Goal: Complete application form: Complete application form

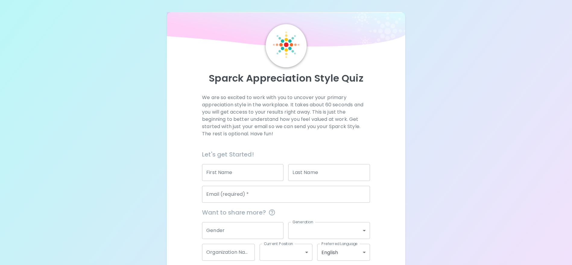
scroll to position [30, 0]
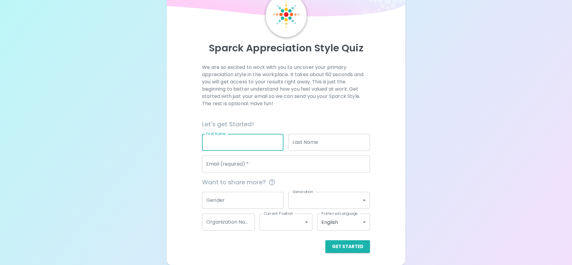
click at [226, 145] on input "First Name" at bounding box center [242, 142] width 81 height 17
type input "[PERSON_NAME]"
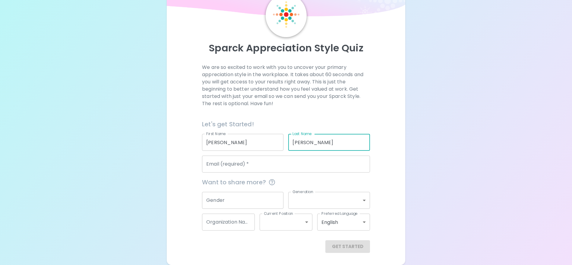
type input "[PERSON_NAME]"
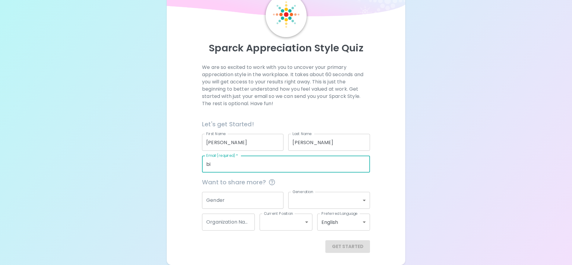
type input "[PERSON_NAME][EMAIL_ADDRESS][PERSON_NAME][DOMAIN_NAME]"
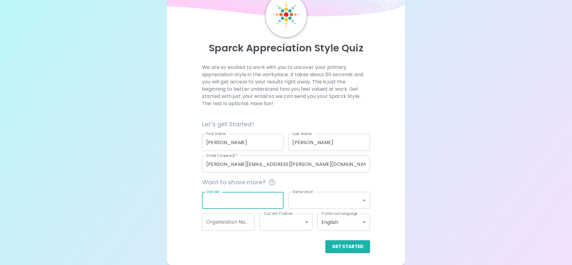
click at [244, 203] on input "Gender" at bounding box center [242, 200] width 81 height 17
type input "femail"
click at [241, 222] on input "Organization Name" at bounding box center [228, 221] width 53 height 17
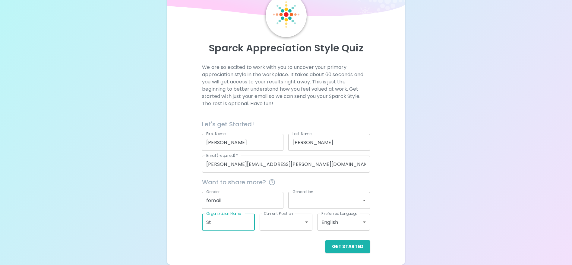
type input "S"
type input "GCCISD"
click at [240, 203] on input "femail" at bounding box center [242, 200] width 81 height 17
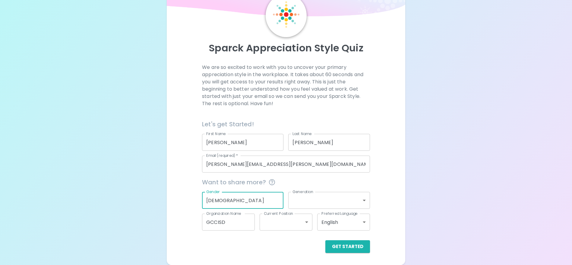
type input "[DEMOGRAPHIC_DATA]"
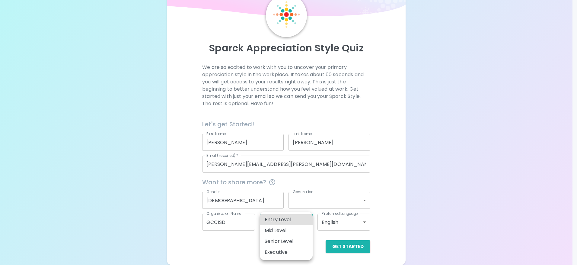
click at [303, 225] on body "Sparck Appreciation Style Quiz We are so excited to work with you to uncover yo…" at bounding box center [288, 117] width 577 height 295
click at [299, 219] on li "Entry Level" at bounding box center [286, 219] width 53 height 11
type input "entry_level"
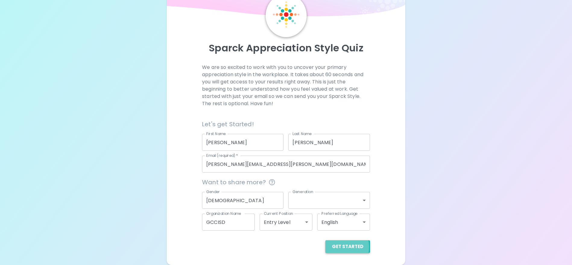
click at [332, 247] on button "Get Started" at bounding box center [348, 246] width 45 height 13
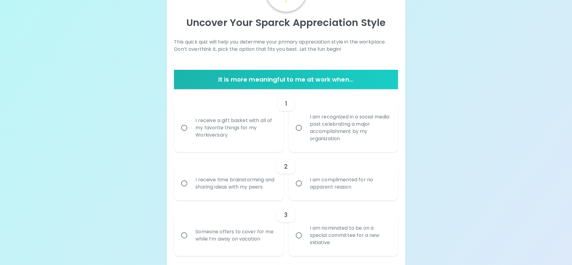
scroll to position [25, 0]
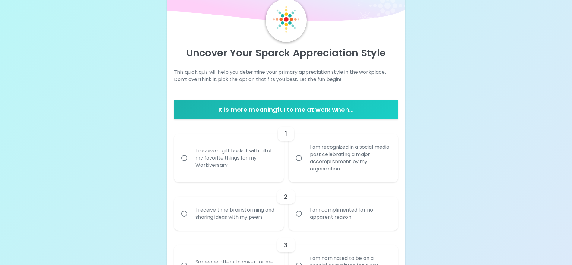
click at [229, 161] on div "I receive a gift basket with all of my favorite things for my Workiversary" at bounding box center [236, 158] width 90 height 36
click at [191, 161] on input "I receive a gift basket with all of my favorite things for my Workiversary" at bounding box center [184, 157] width 13 height 13
radio input "true"
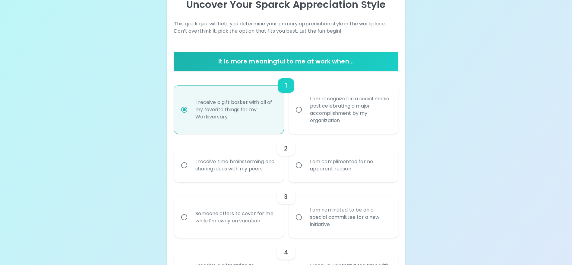
scroll to position [104, 0]
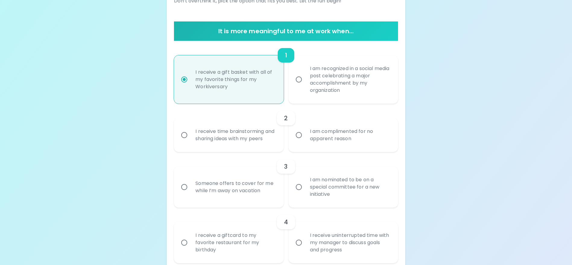
click at [323, 133] on div "I am complimented for no apparent reason" at bounding box center [350, 134] width 90 height 29
click at [305, 133] on input "I am complimented for no apparent reason" at bounding box center [299, 135] width 13 height 13
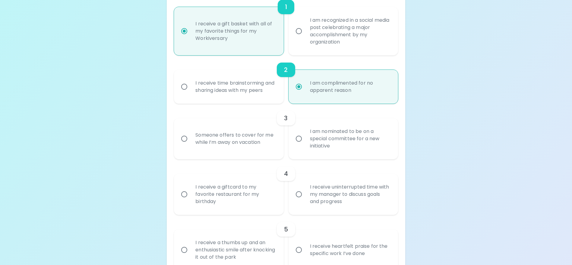
scroll to position [182, 0]
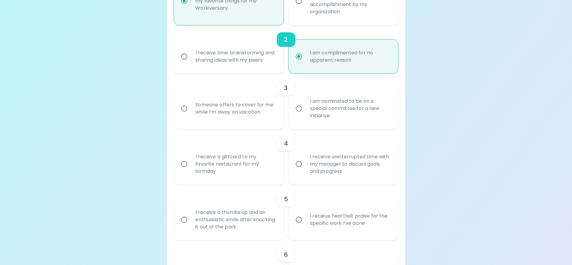
radio input "true"
click at [256, 123] on div "Someone offers to cover for me while I’m away on vacation" at bounding box center [236, 108] width 90 height 29
click at [191, 115] on input "Someone offers to cover for me while I’m away on vacation" at bounding box center [184, 108] width 13 height 13
radio input "false"
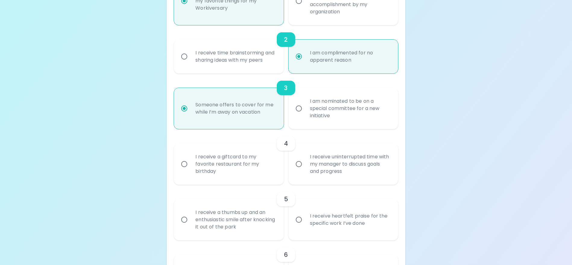
scroll to position [231, 0]
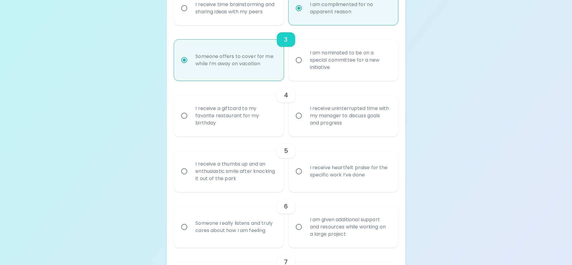
radio input "true"
click at [256, 128] on div "I receive a giftcard to my favorite restaurant for my birthday" at bounding box center [236, 115] width 90 height 36
click at [191, 122] on input "I receive a giftcard to my favorite restaurant for my birthday" at bounding box center [184, 115] width 13 height 13
radio input "false"
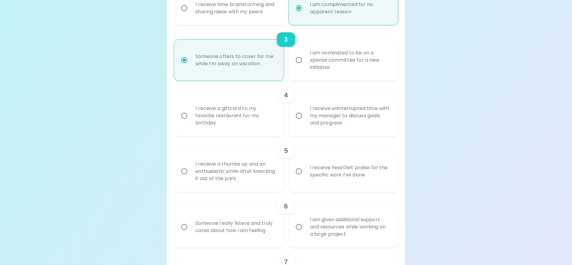
scroll to position [279, 0]
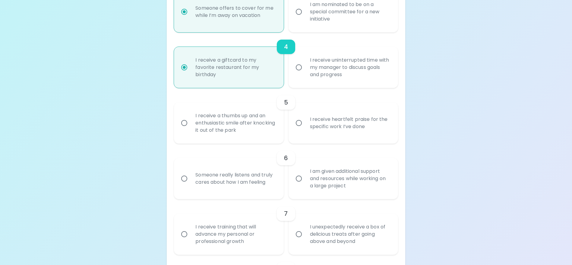
radio input "true"
click at [298, 129] on input "I receive heartfelt praise for the specific work I’ve done" at bounding box center [299, 122] width 13 height 13
radio input "false"
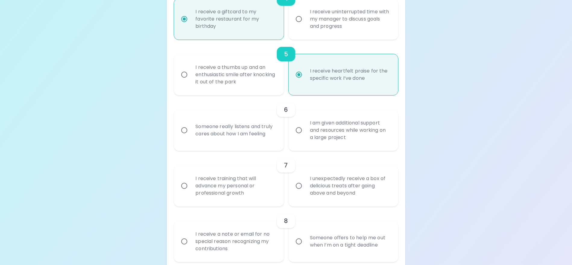
scroll to position [357, 0]
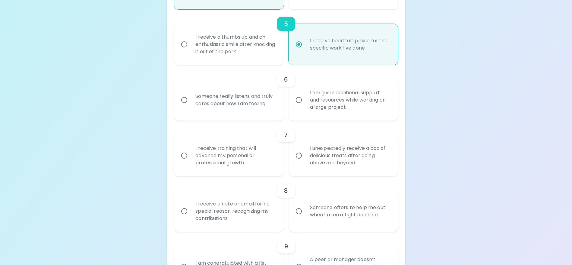
radio input "true"
click at [313, 117] on div "I am given additional support and resources while working on a large project" at bounding box center [350, 100] width 90 height 36
click at [305, 106] on input "I am given additional support and resources while working on a large project" at bounding box center [299, 100] width 13 height 13
radio input "false"
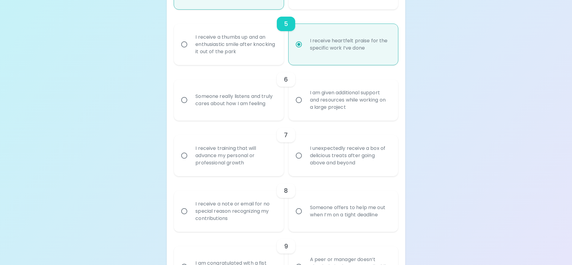
radio input "false"
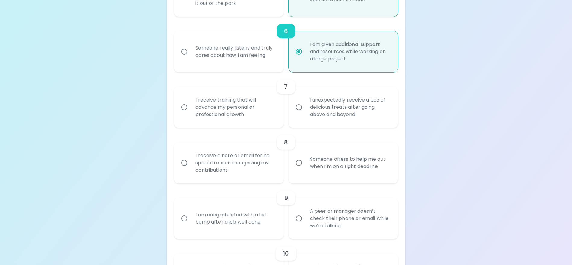
radio input "true"
click at [299, 113] on input "I unexpectedly receive a box of delicious treats after going above and beyond" at bounding box center [299, 107] width 13 height 13
radio input "false"
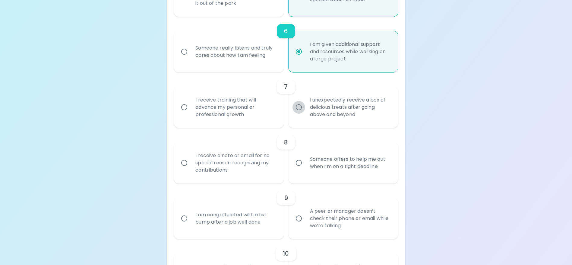
radio input "false"
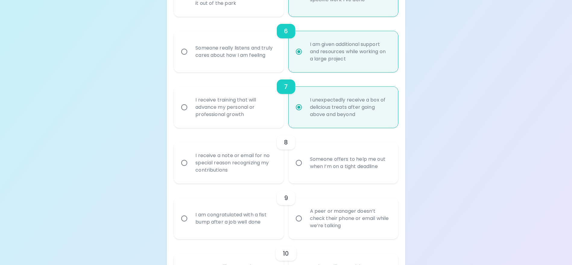
scroll to position [454, 0]
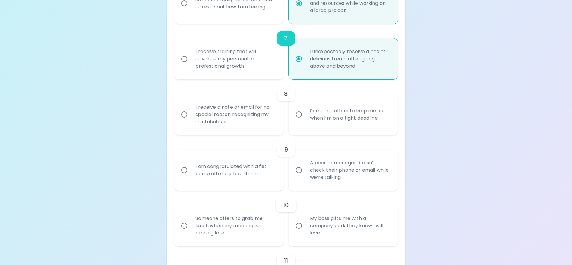
radio input "true"
click at [310, 125] on div "Someone offers to help me out when I’m on a tight deadline" at bounding box center [350, 114] width 90 height 29
click at [305, 121] on input "Someone offers to help me out when I’m on a tight deadline" at bounding box center [299, 114] width 13 height 13
radio input "false"
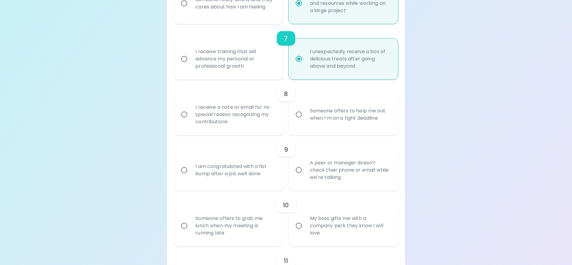
radio input "false"
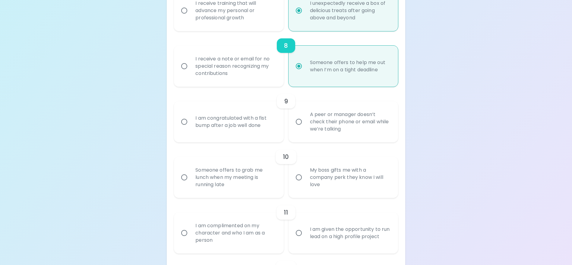
radio input "true"
click at [263, 129] on div "I am congratulated with a fist bump after a job well done" at bounding box center [236, 121] width 90 height 29
click at [191, 128] on input "I am congratulated with a fist bump after a job well done" at bounding box center [184, 121] width 13 height 13
radio input "false"
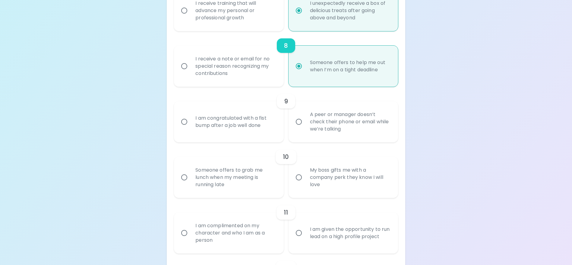
radio input "false"
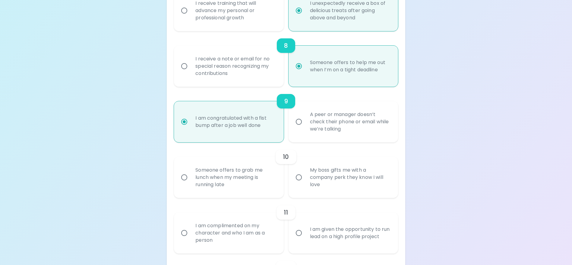
scroll to position [550, 0]
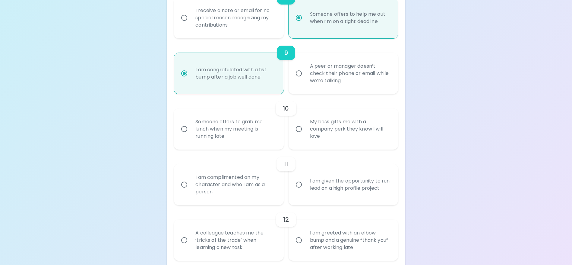
radio input "true"
click at [263, 129] on div "Someone offers to grab me lunch when my meeting is running late" at bounding box center [236, 129] width 90 height 36
click at [191, 129] on input "Someone offers to grab me lunch when my meeting is running late" at bounding box center [184, 129] width 13 height 13
radio input "false"
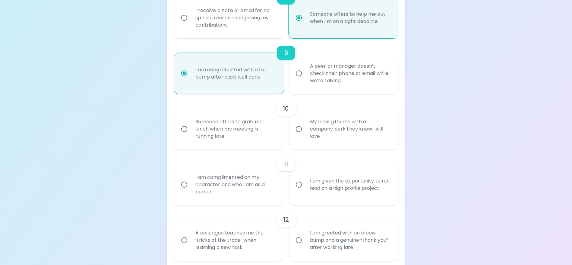
radio input "false"
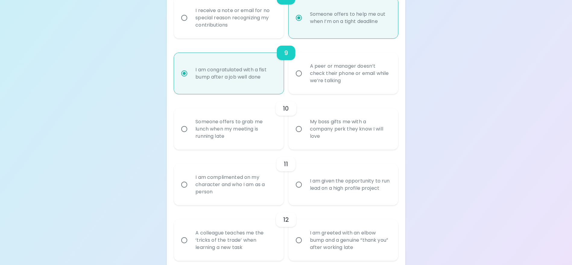
radio input "false"
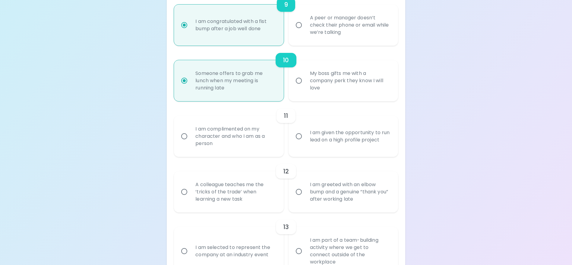
radio input "true"
click at [264, 154] on div "I am complimented on my character and who I am as a person" at bounding box center [236, 136] width 90 height 36
click at [191, 142] on input "I am complimented on my character and who I am as a person" at bounding box center [184, 136] width 13 height 13
radio input "false"
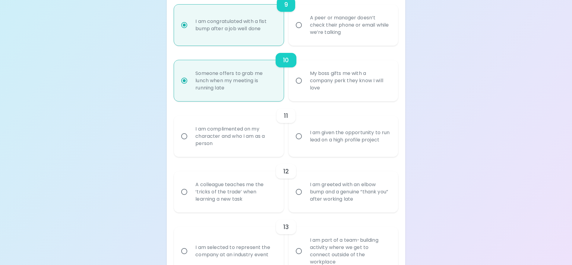
radio input "false"
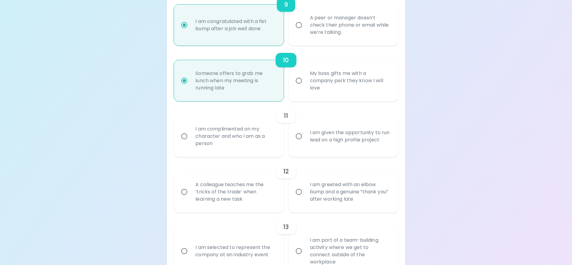
radio input "false"
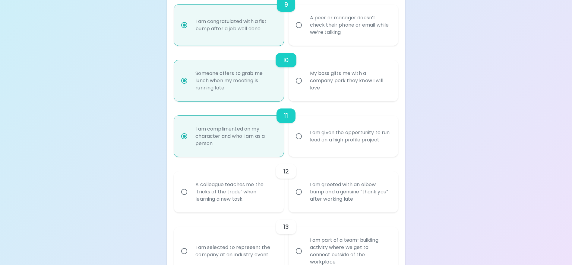
scroll to position [647, 0]
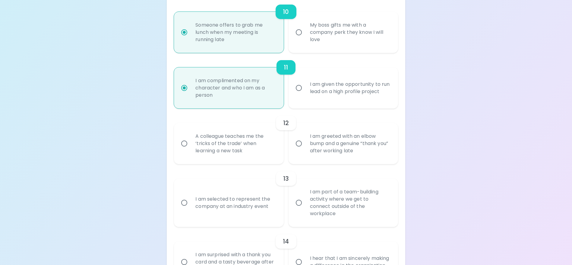
radio input "true"
click at [264, 155] on div "A colleague teaches me the ‘tricks of the trade’ when learning a new task" at bounding box center [236, 143] width 90 height 36
click at [191, 150] on input "A colleague teaches me the ‘tricks of the trade’ when learning a new task" at bounding box center [184, 143] width 13 height 13
radio input "false"
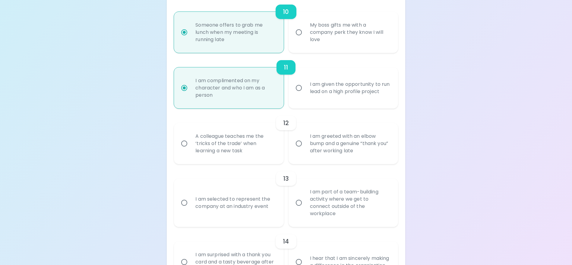
radio input "false"
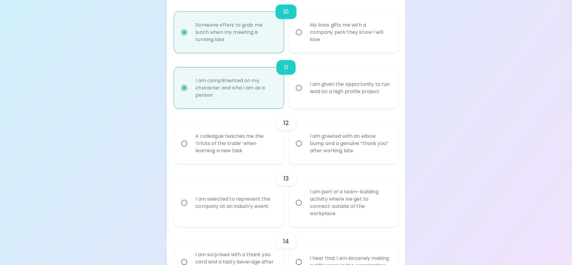
radio input "false"
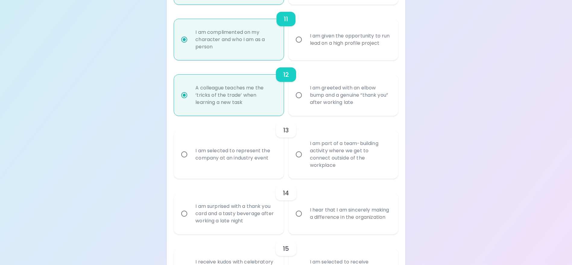
radio input "true"
click at [308, 155] on div "I am part of a team-building activity where we get to connect outside of the wo…" at bounding box center [350, 153] width 90 height 43
click at [305, 155] on input "I am part of a team-building activity where we get to connect outside of the wo…" at bounding box center [299, 154] width 13 height 13
radio input "false"
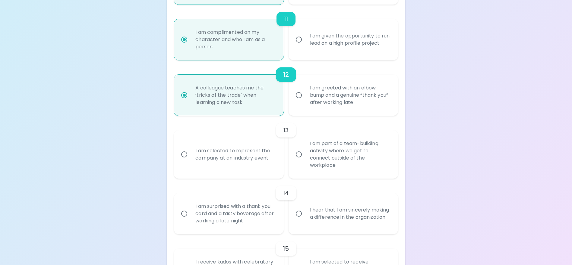
radio input "false"
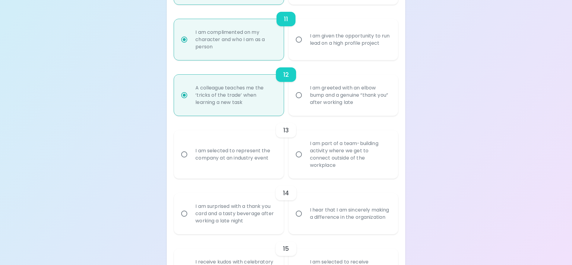
radio input "false"
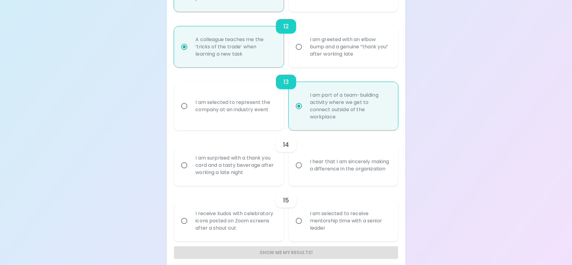
radio input "true"
click at [266, 158] on div "I am surprised with a thank you card and a tasty beverage after working a late …" at bounding box center [236, 165] width 90 height 36
click at [191, 159] on input "I am surprised with a thank you card and a tasty beverage after working a late …" at bounding box center [184, 165] width 13 height 13
radio input "false"
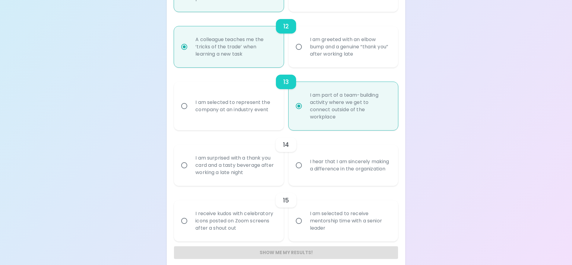
radio input "false"
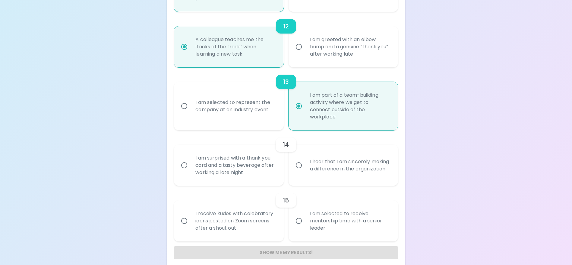
radio input "false"
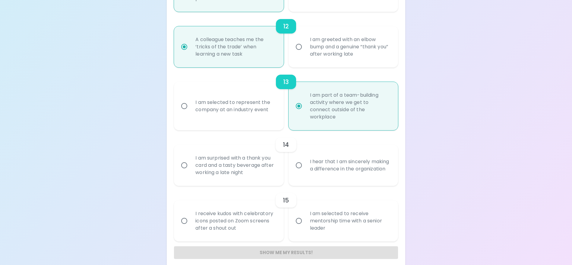
scroll to position [750, 0]
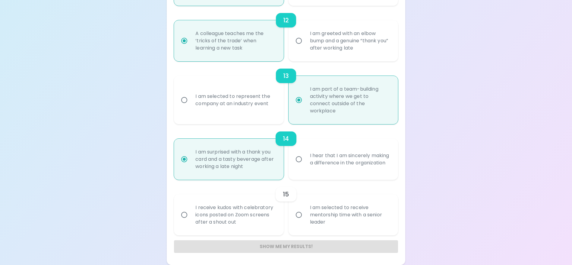
radio input "true"
click at [245, 222] on div "I receive kudos with celebratory icons posted on Zoom screens after a shout out" at bounding box center [236, 214] width 90 height 36
click at [191, 221] on input "I receive kudos with celebratory icons posted on Zoom screens after a shout out" at bounding box center [184, 214] width 13 height 13
radio input "false"
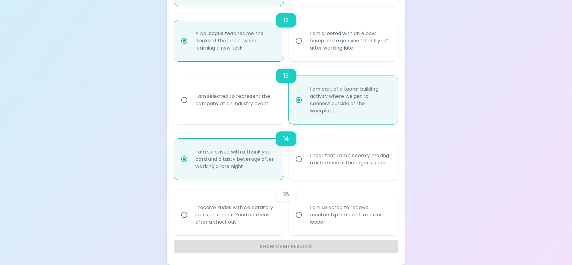
radio input "false"
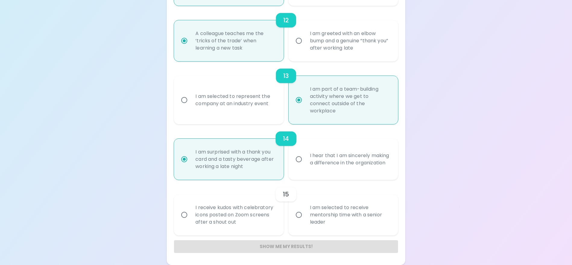
radio input "false"
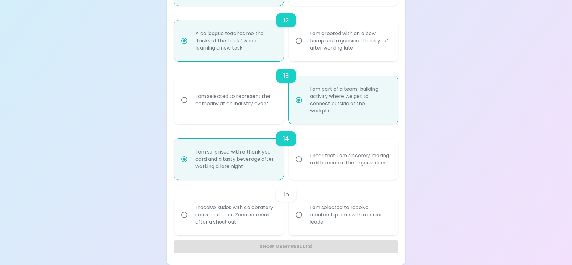
radio input "false"
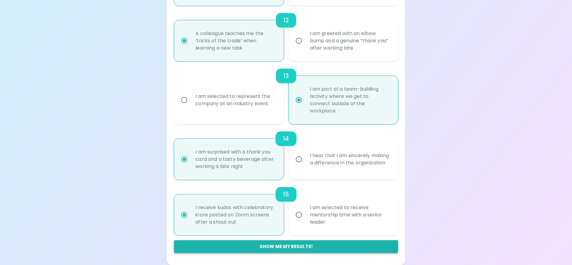
radio input "true"
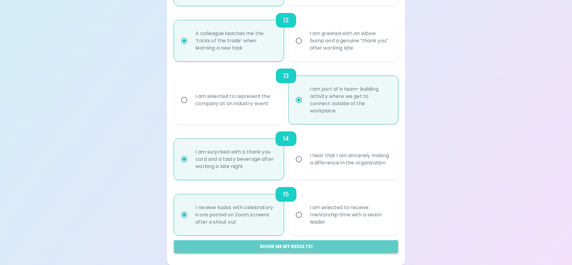
click at [301, 245] on button "Show me my results!" at bounding box center [286, 246] width 224 height 13
radio input "false"
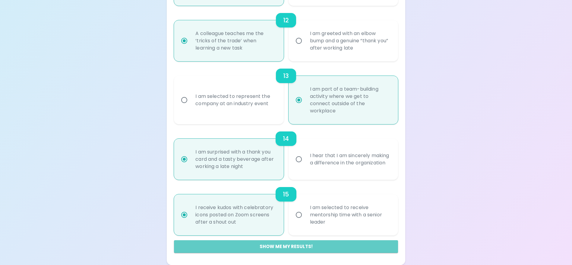
radio input "false"
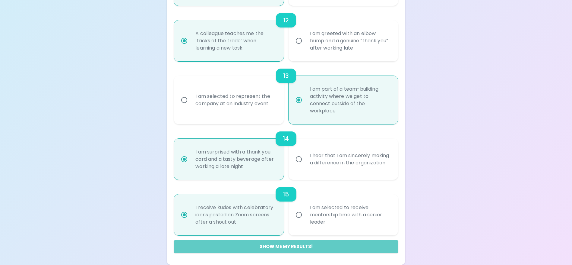
radio input "false"
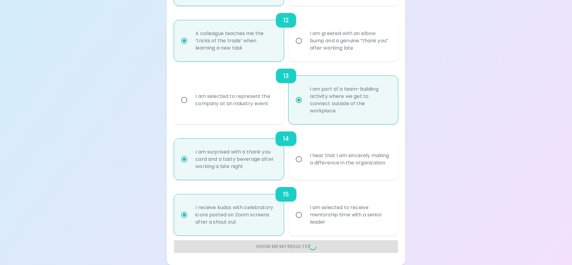
radio input "false"
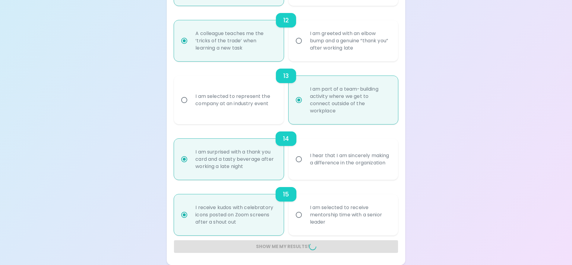
radio input "false"
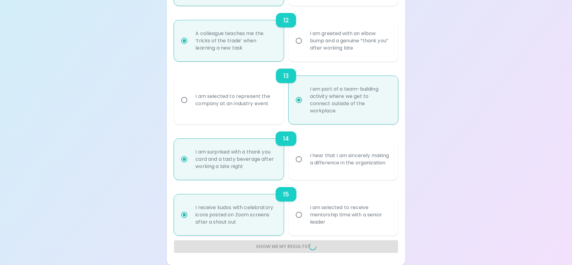
radio input "false"
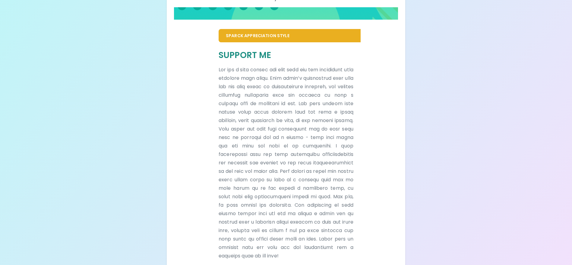
scroll to position [141, 0]
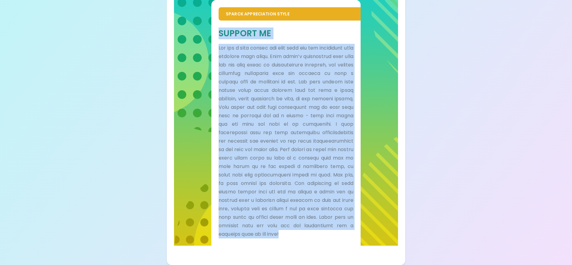
drag, startPoint x: 217, startPoint y: 18, endPoint x: 293, endPoint y: 242, distance: 236.2
click at [293, 242] on div "Support Me" at bounding box center [286, 133] width 149 height 225
drag, startPoint x: 293, startPoint y: 242, endPoint x: 272, endPoint y: 177, distance: 68.3
copy div "Loremip Do Sit ame c adip elitse doe temp inci utl etd magnaaliqu enim adminimv…"
